Goal: Navigation & Orientation: Find specific page/section

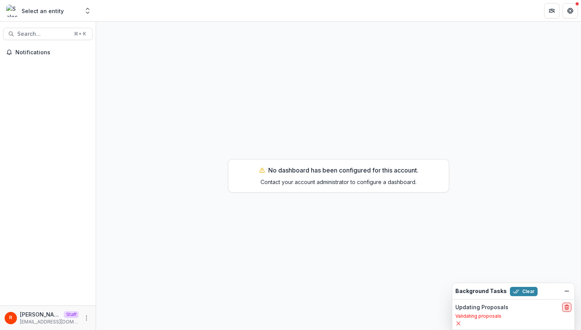
click at [567, 305] on line "delete" at bounding box center [567, 305] width 4 height 0
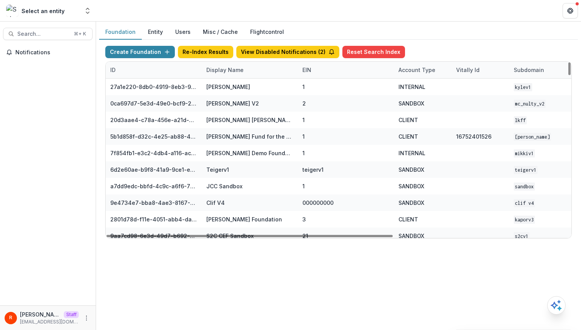
click at [227, 74] on div "Display Name" at bounding box center [250, 70] width 96 height 17
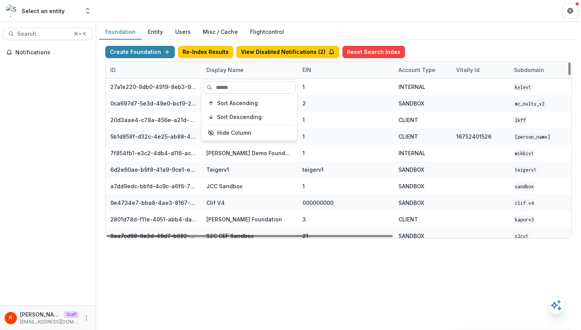
click at [227, 93] on input at bounding box center [249, 87] width 92 height 12
paste input "******"
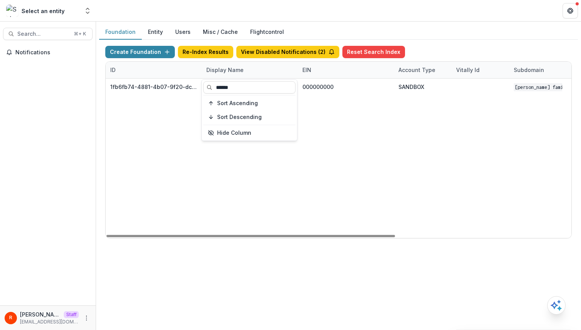
type input "******"
click at [342, 25] on div "Foundation Entity Users Misc / Cache Flightcontrol" at bounding box center [338, 32] width 479 height 15
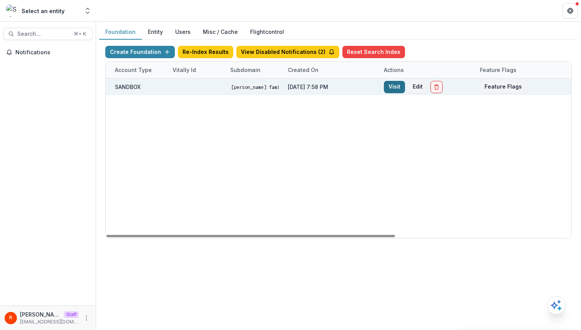
click at [393, 87] on link "Visit" at bounding box center [394, 87] width 21 height 12
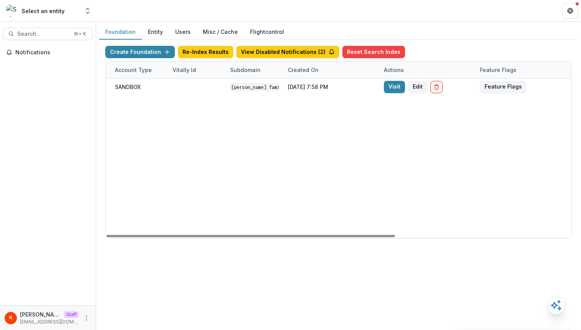
click at [363, 145] on div "1fb6fb74-4881-4b07-9f20-dc4b33c2143f Grayer Family Foundation Workflow Sandbox …" at bounding box center [197, 157] width 750 height 159
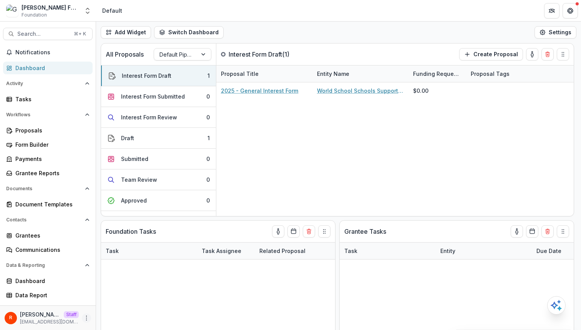
click at [88, 318] on icon "More" at bounding box center [86, 318] width 6 height 6
click at [129, 300] on link "User Settings" at bounding box center [137, 301] width 82 height 13
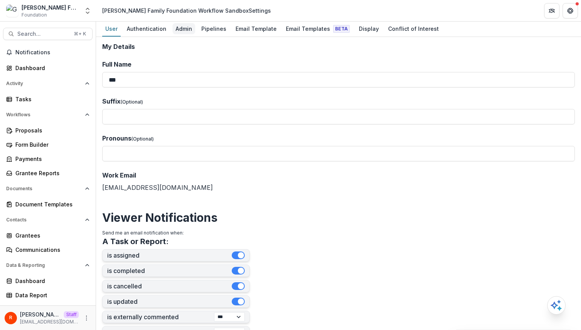
click at [186, 31] on div "Admin" at bounding box center [184, 28] width 23 height 11
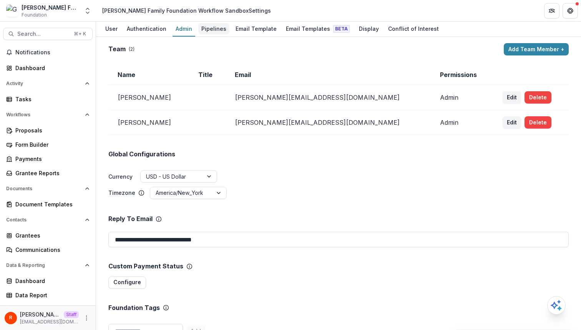
click at [213, 26] on div "Pipelines" at bounding box center [213, 28] width 31 height 11
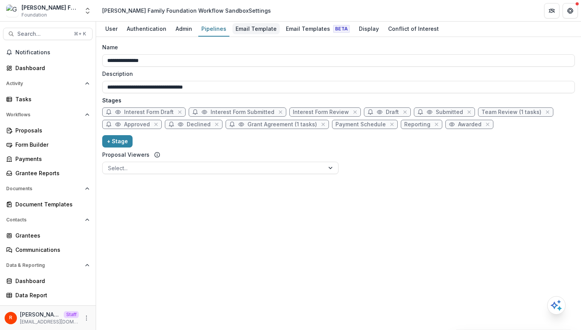
click at [258, 27] on div "Email Template" at bounding box center [256, 28] width 47 height 11
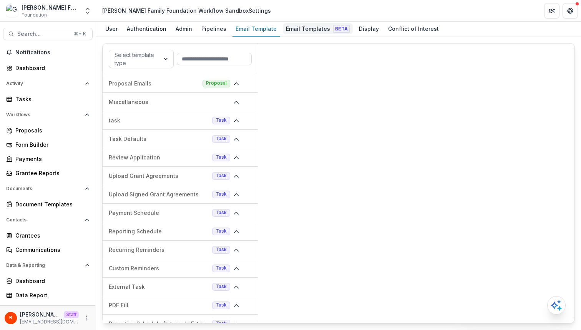
click at [302, 28] on div "Email Templates Beta" at bounding box center [318, 28] width 70 height 11
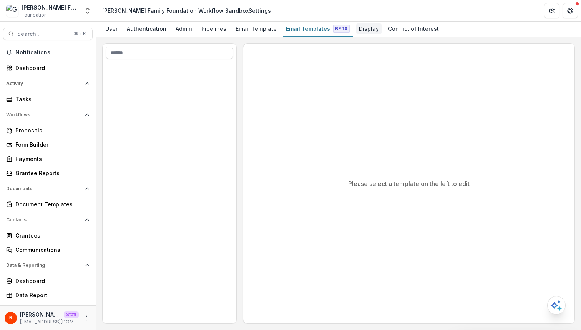
click at [364, 27] on div "Display" at bounding box center [369, 28] width 26 height 11
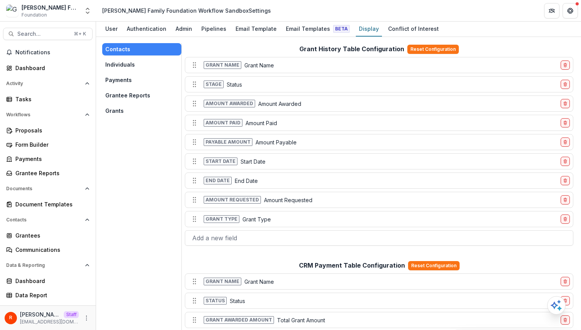
click at [136, 108] on button "Grants" at bounding box center [141, 111] width 79 height 12
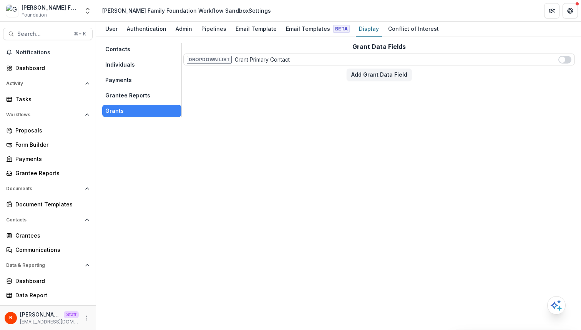
click at [138, 83] on button "Payments" at bounding box center [141, 80] width 79 height 12
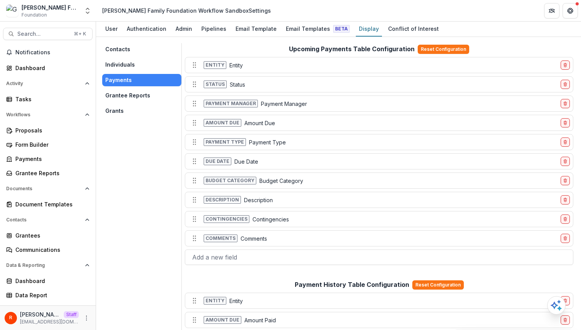
click at [138, 63] on button "Individuals" at bounding box center [141, 64] width 79 height 12
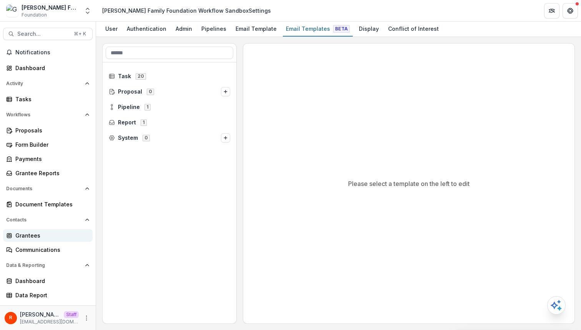
click at [52, 234] on div "Grantees" at bounding box center [50, 235] width 71 height 8
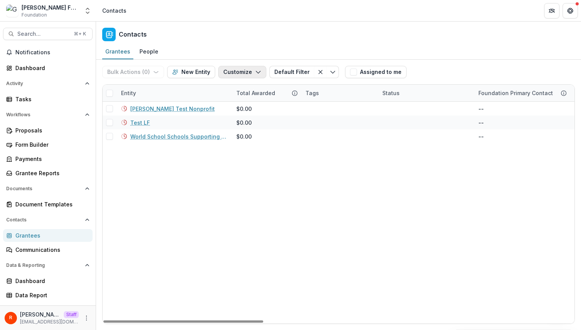
click at [230, 70] on button "Customize" at bounding box center [242, 72] width 48 height 12
click at [231, 101] on button "Manage Custom Fields" at bounding box center [219, 102] width 85 height 13
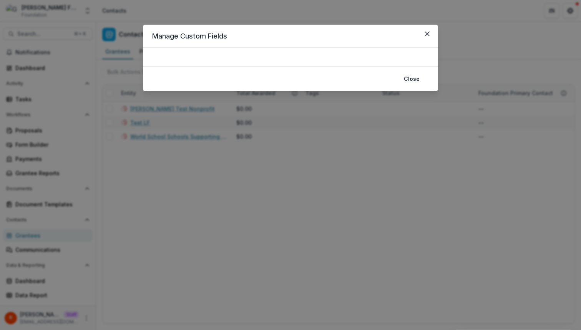
click at [232, 203] on div "Manage Custom Fields Close" at bounding box center [290, 165] width 581 height 330
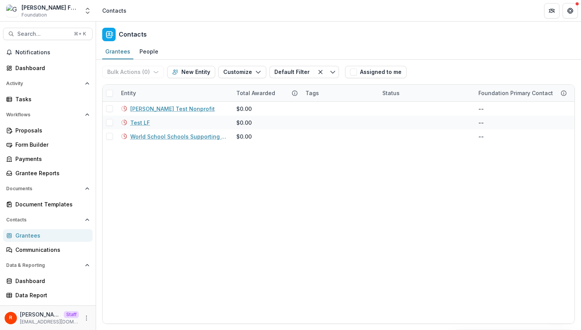
click at [433, 49] on div "Grantees People" at bounding box center [338, 51] width 485 height 15
click at [187, 37] on div "Contacts" at bounding box center [338, 33] width 485 height 23
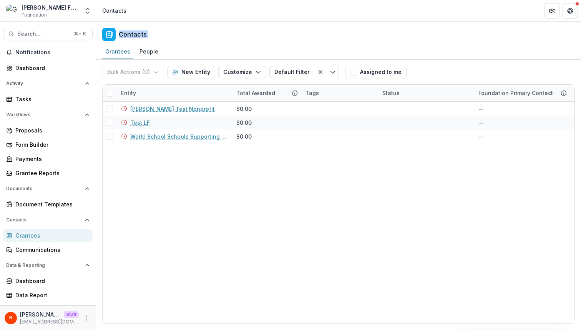
click at [187, 37] on div "Contacts" at bounding box center [338, 33] width 485 height 23
click at [389, 39] on div "Contacts" at bounding box center [338, 33] width 485 height 23
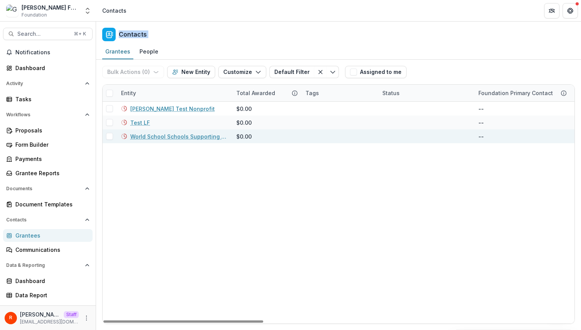
click at [112, 138] on span at bounding box center [109, 136] width 7 height 7
click at [165, 138] on link "World School Schools Supporting Schools Inc" at bounding box center [178, 136] width 97 height 8
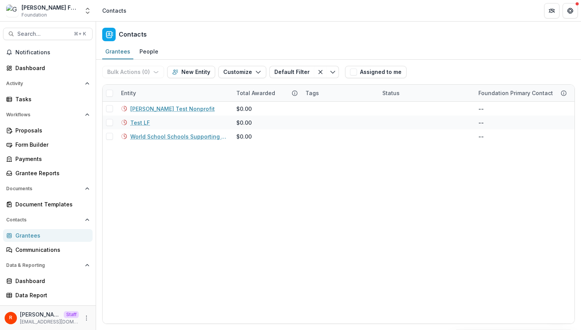
click at [31, 6] on div "[PERSON_NAME] Family Foundation Workflow Sandbox" at bounding box center [51, 7] width 58 height 8
copy div "[PERSON_NAME]"
click at [85, 319] on icon "More" at bounding box center [86, 318] width 6 height 6
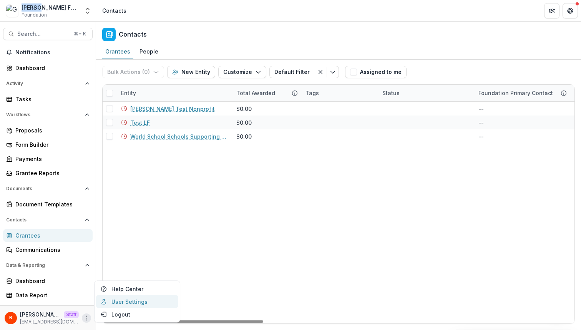
click at [126, 299] on link "User Settings" at bounding box center [137, 301] width 82 height 13
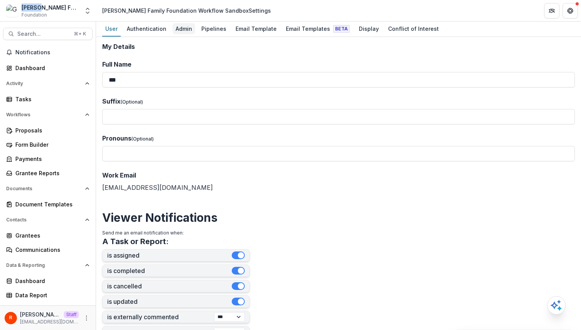
click at [178, 26] on div "Admin" at bounding box center [184, 28] width 23 height 11
